Goal: Task Accomplishment & Management: Manage account settings

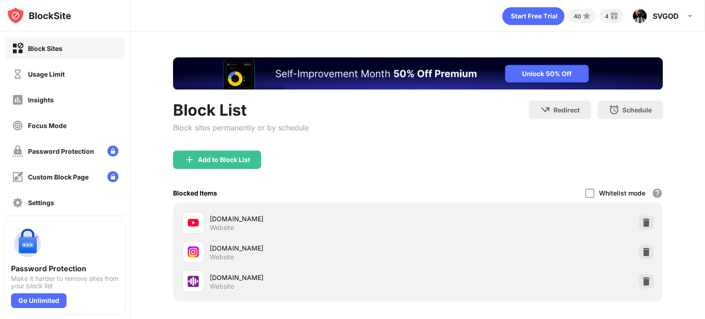
scroll to position [30, 0]
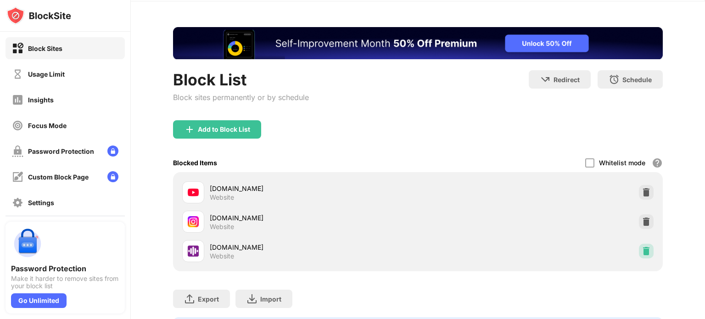
click at [641, 250] on img at bounding box center [645, 250] width 9 height 9
